Goal: Find contact information: Find contact information

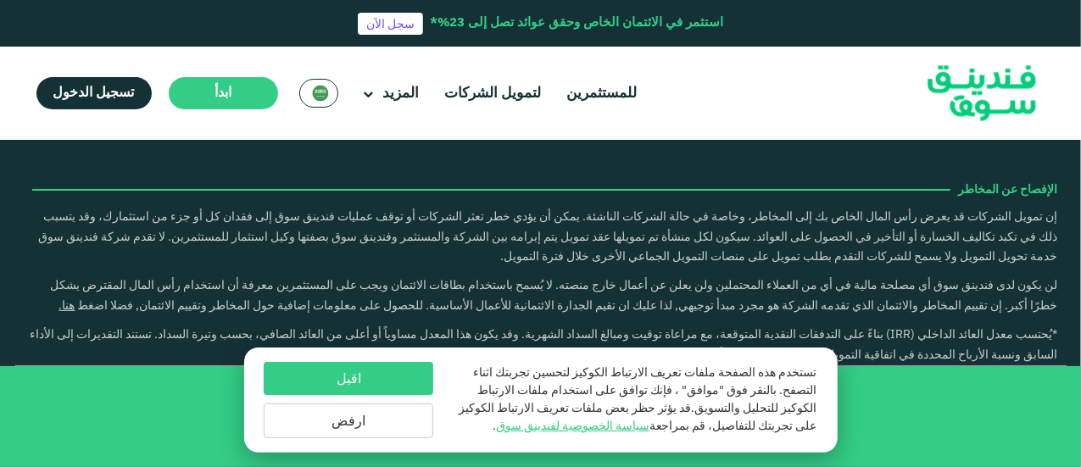
type tc-range-slider "4"
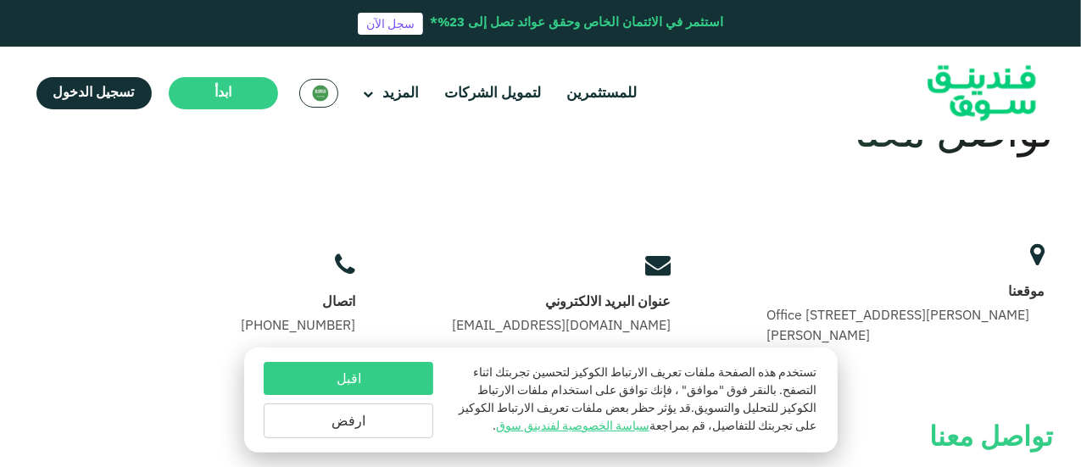
click at [381, 376] on button "اقبل" at bounding box center [349, 378] width 170 height 33
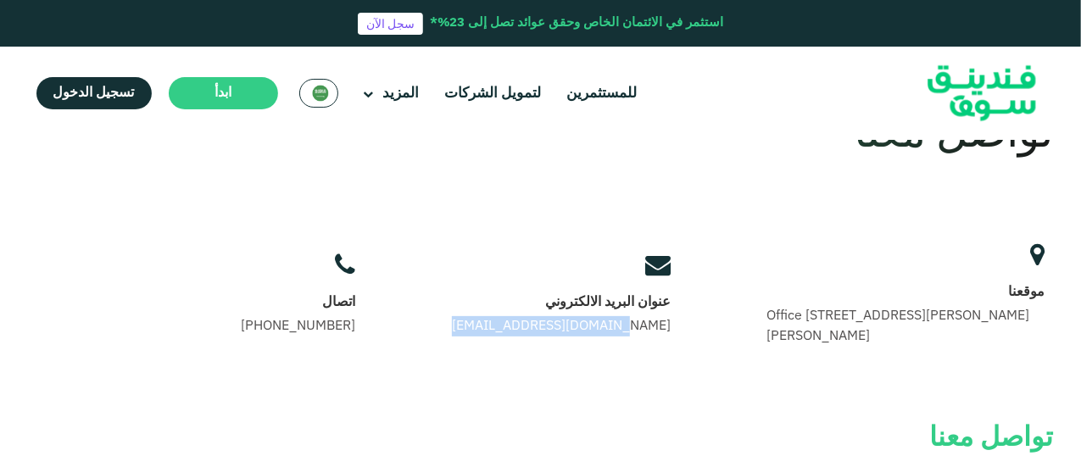
drag, startPoint x: 458, startPoint y: 325, endPoint x: 646, endPoint y: 326, distance: 188.2
click at [646, 326] on div "موقعنا Office 14, Floor 2, Uthman Ibn Affan Rd, Al Izdihar, Riyadh 12487, Saudi…" at bounding box center [643, 296] width 821 height 120
click at [598, 322] on link "[EMAIL_ADDRESS][DOMAIN_NAME]" at bounding box center [561, 326] width 219 height 13
